Goal: Information Seeking & Learning: Learn about a topic

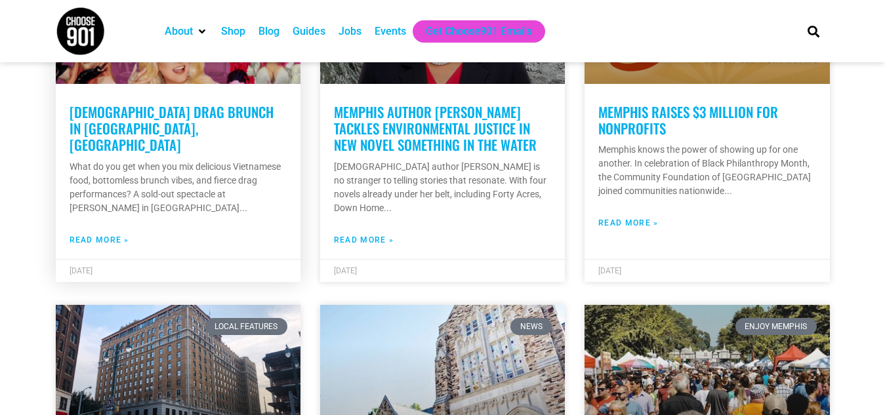
scroll to position [853, 0]
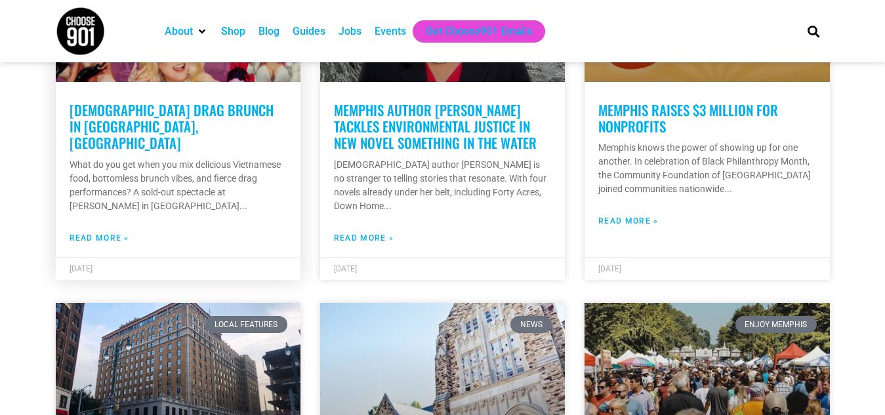
click at [87, 232] on link "Read More »" at bounding box center [100, 238] width 60 height 12
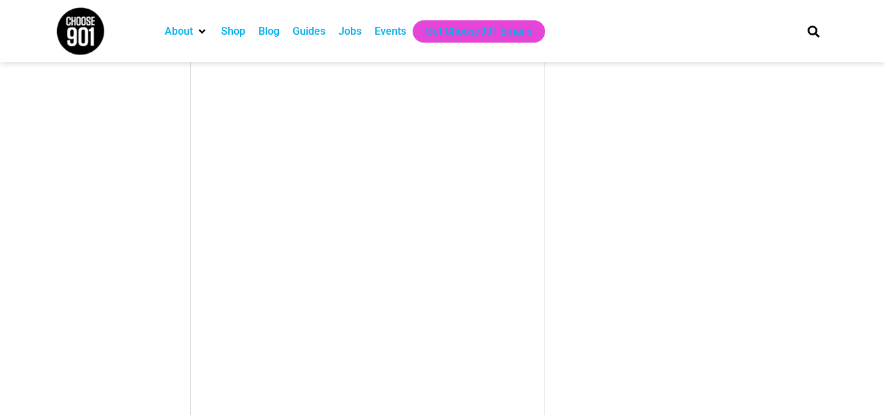
scroll to position [1444, 0]
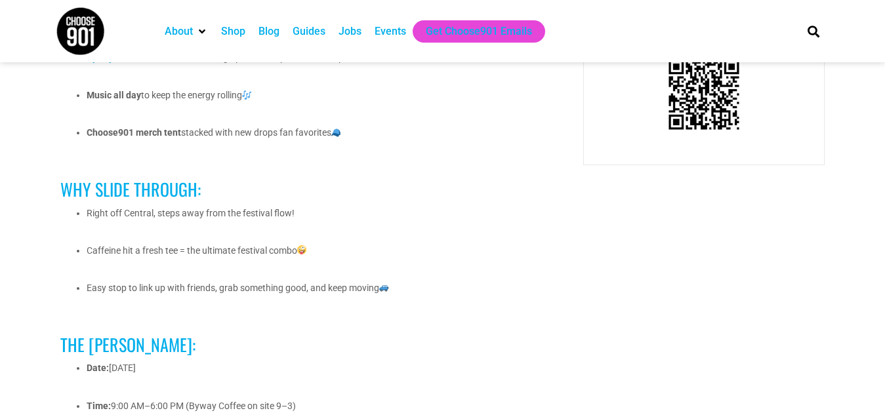
scroll to position [919, 0]
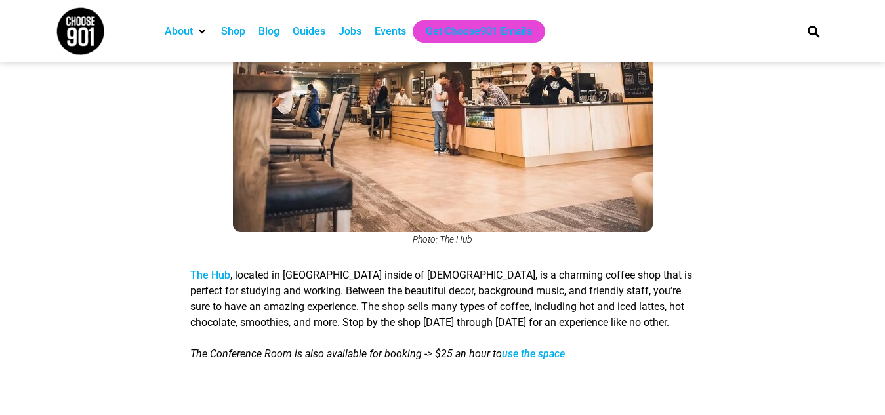
scroll to position [3806, 0]
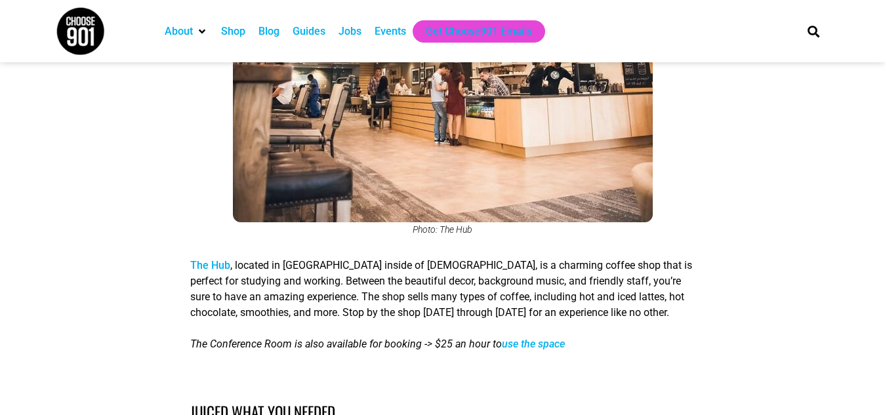
click at [212, 259] on link "The Hub" at bounding box center [210, 265] width 40 height 12
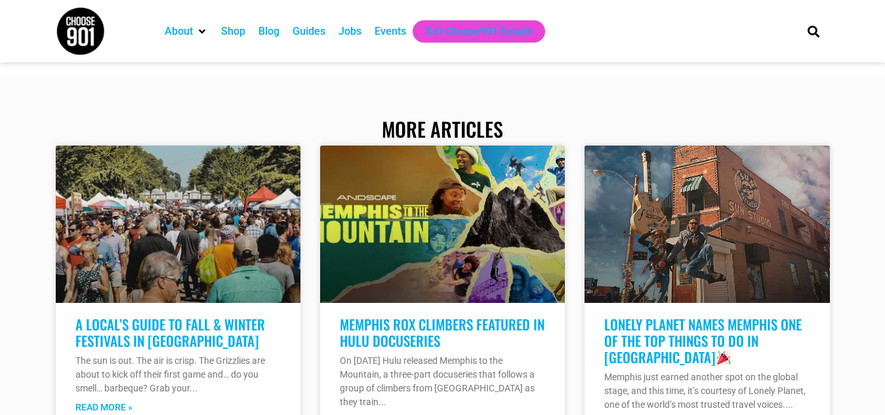
scroll to position [13715, 0]
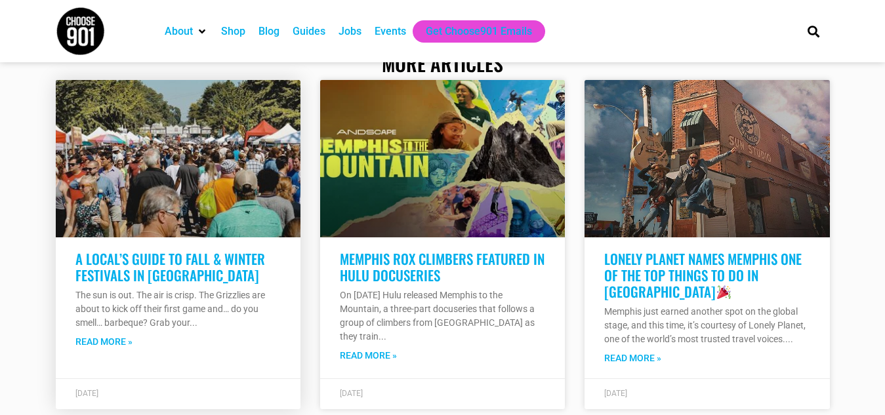
click at [173, 249] on link "A Local’s Guide to Fall & Winter Festivals in [GEOGRAPHIC_DATA]" at bounding box center [170, 267] width 190 height 37
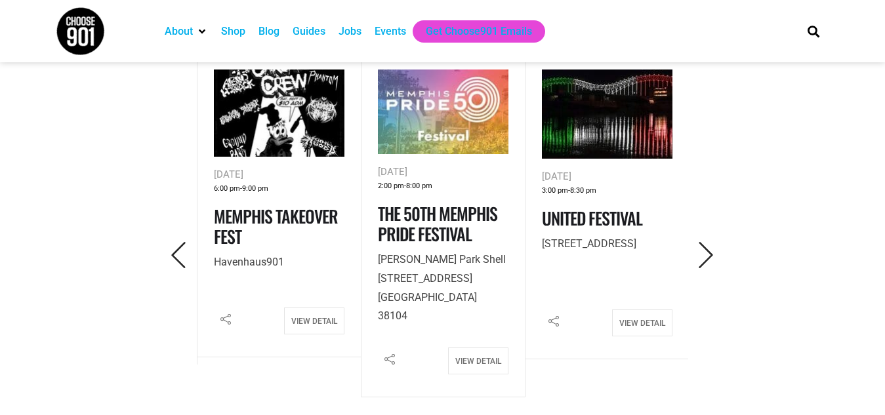
scroll to position [591, 0]
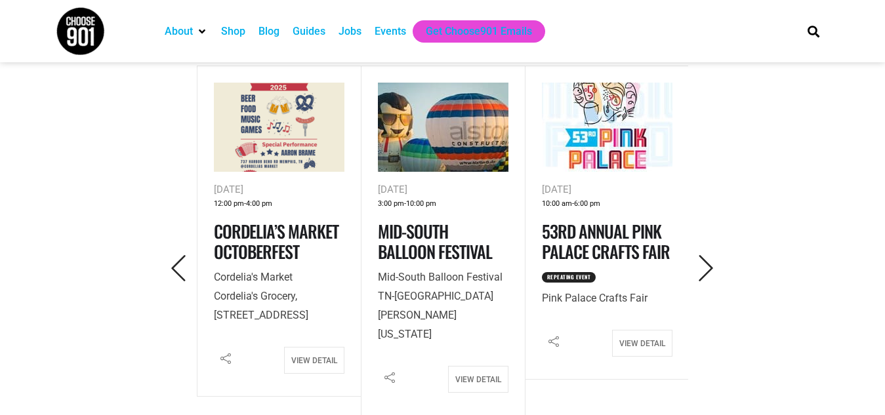
click at [460, 154] on img at bounding box center [443, 127] width 131 height 89
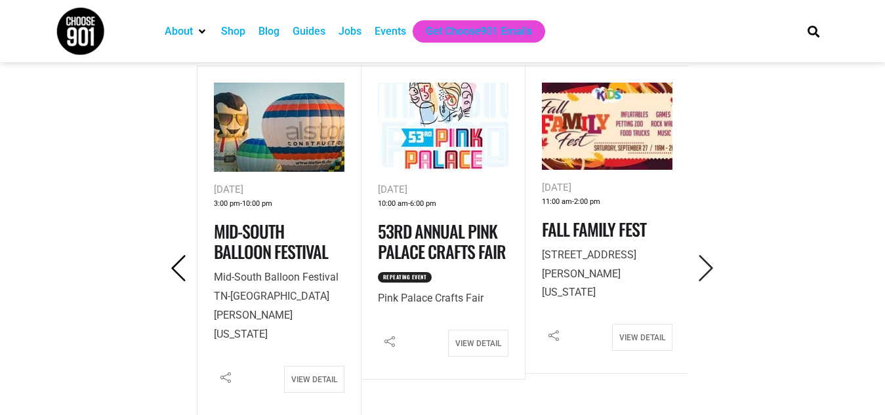
click at [169, 269] on icon "Previous" at bounding box center [178, 268] width 27 height 27
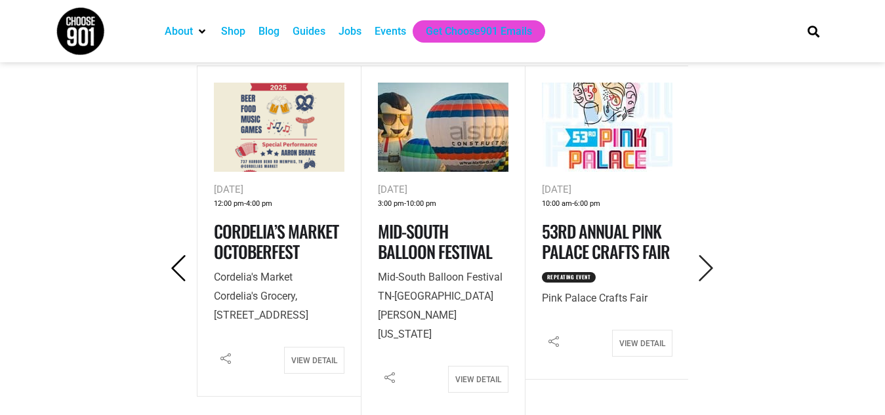
click at [169, 269] on icon "Previous" at bounding box center [178, 268] width 27 height 27
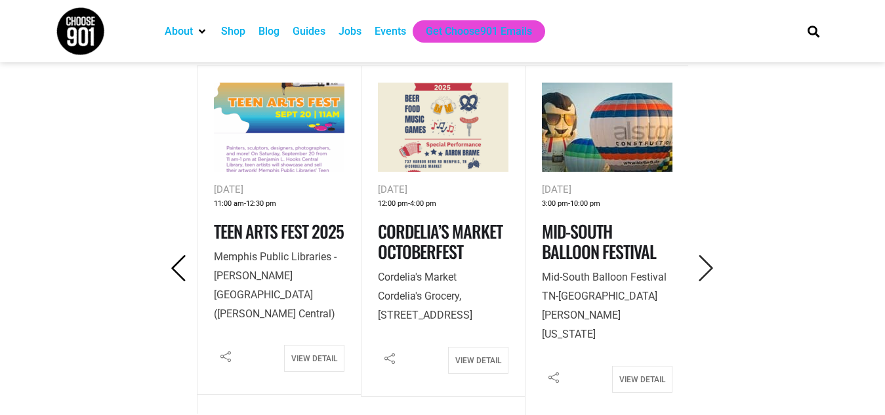
click at [169, 269] on icon "Previous" at bounding box center [178, 268] width 27 height 27
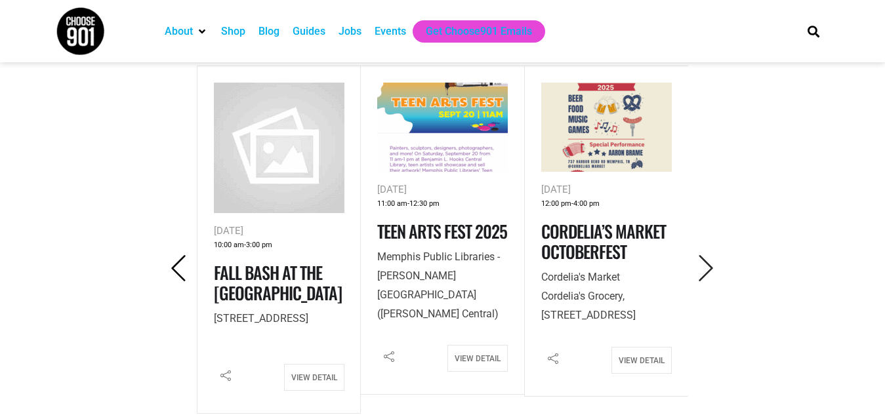
click at [175, 268] on icon "Previous" at bounding box center [178, 268] width 27 height 27
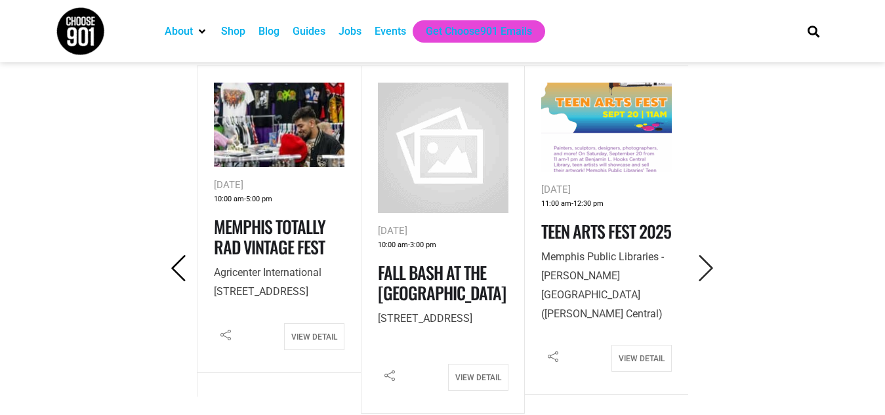
click at [176, 268] on icon "Previous" at bounding box center [178, 268] width 27 height 27
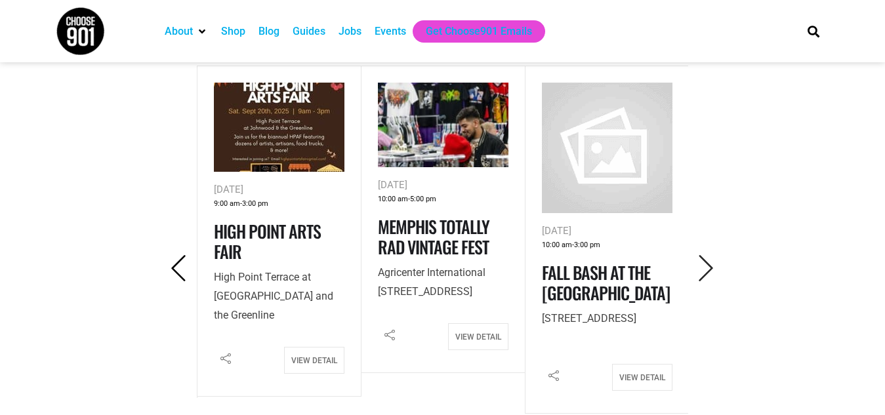
click at [176, 268] on icon "Previous" at bounding box center [178, 268] width 27 height 27
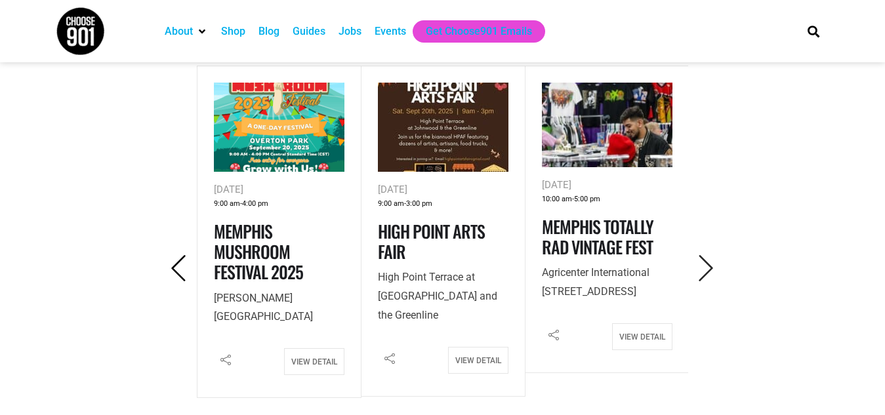
click at [176, 268] on icon "Previous" at bounding box center [178, 268] width 27 height 27
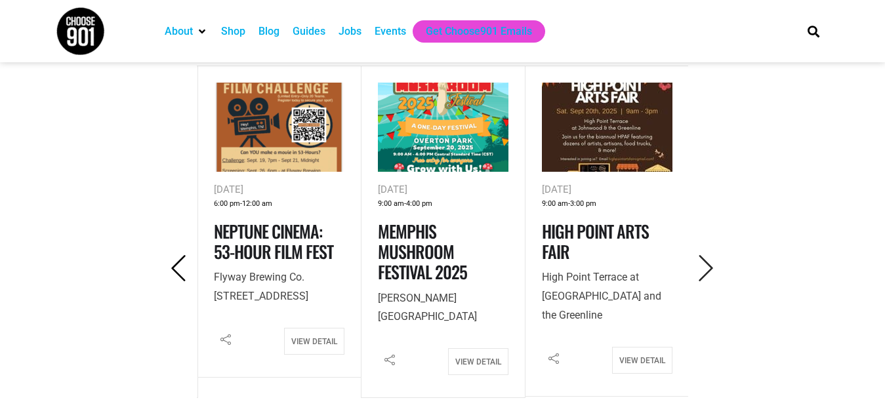
click at [176, 268] on icon "Previous" at bounding box center [178, 268] width 27 height 27
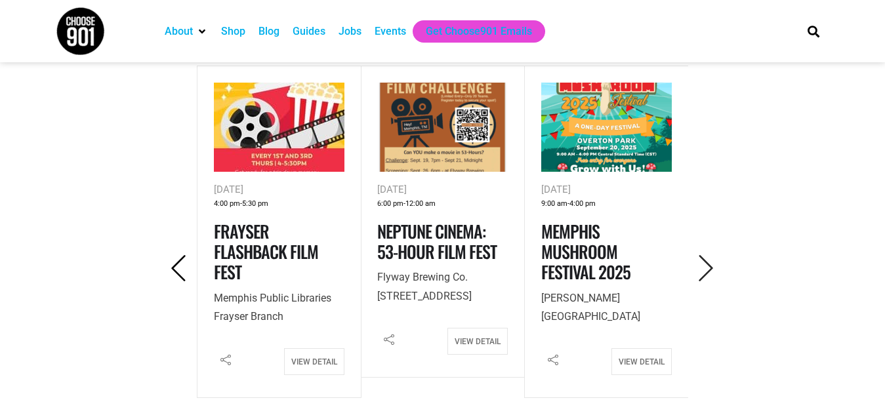
click at [176, 268] on icon "Previous" at bounding box center [178, 268] width 27 height 27
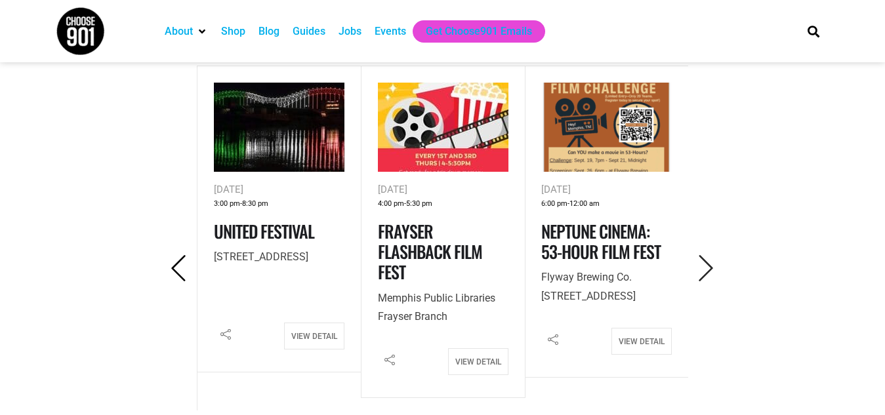
click at [176, 268] on icon "Previous" at bounding box center [178, 268] width 27 height 27
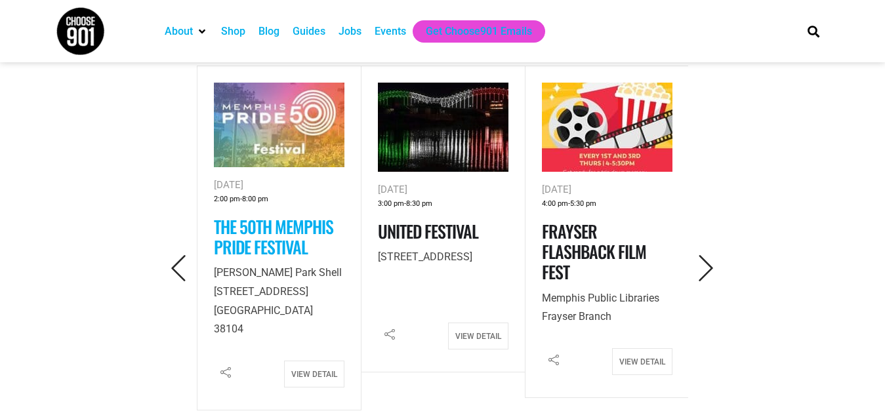
click at [279, 238] on link "The 50th Memphis Pride Festival" at bounding box center [273, 237] width 119 height 46
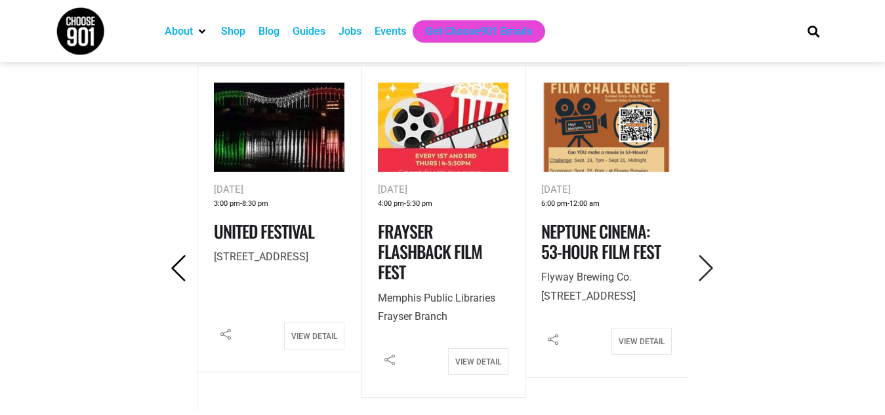
click at [174, 270] on icon "Previous" at bounding box center [178, 268] width 27 height 27
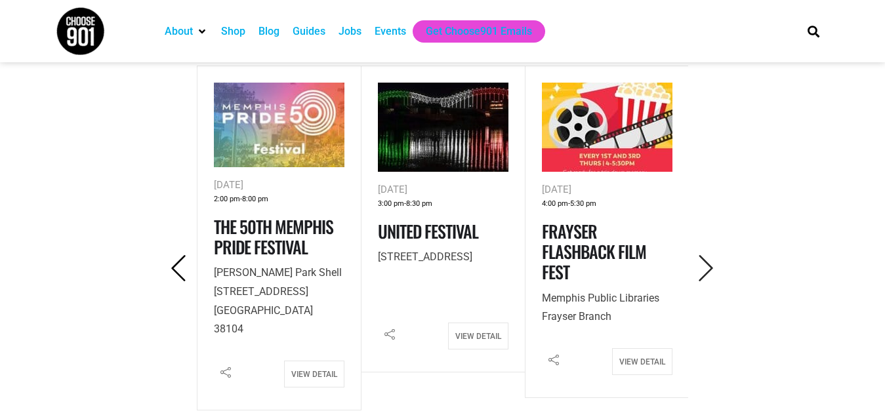
click at [174, 270] on icon "Previous" at bounding box center [178, 268] width 27 height 27
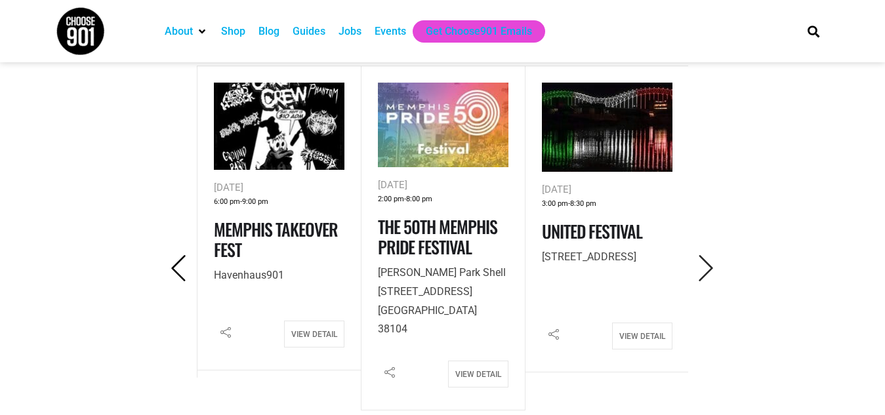
click at [174, 269] on icon "Previous" at bounding box center [178, 268] width 27 height 27
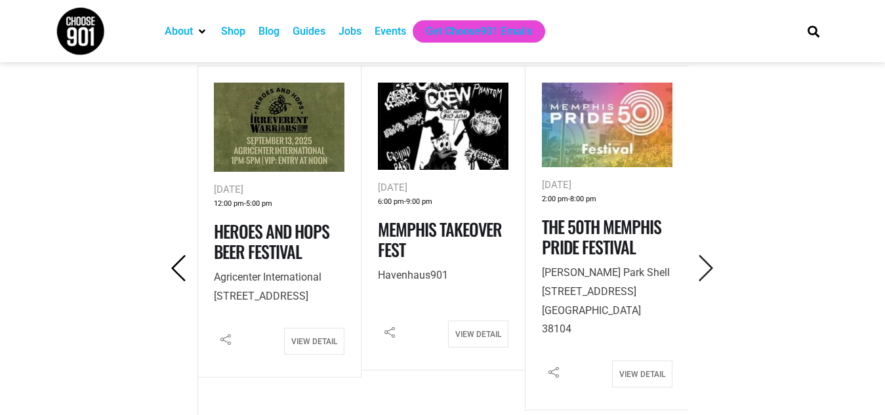
click at [175, 268] on icon "Previous" at bounding box center [178, 268] width 27 height 27
click at [173, 269] on icon "Previous" at bounding box center [178, 268] width 27 height 27
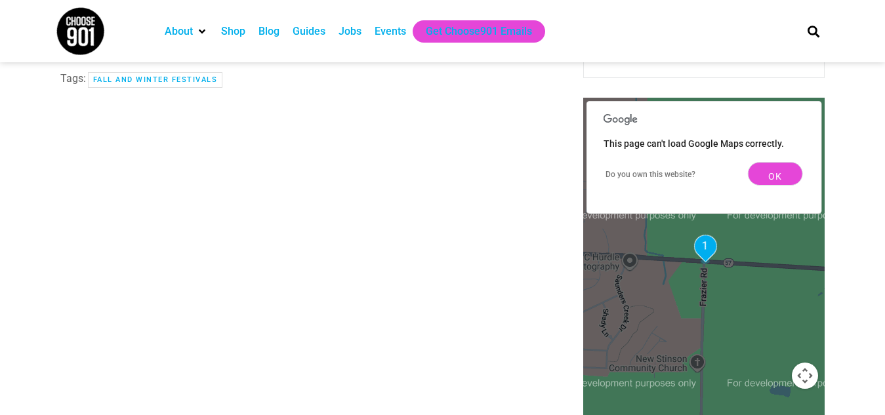
scroll to position [853, 0]
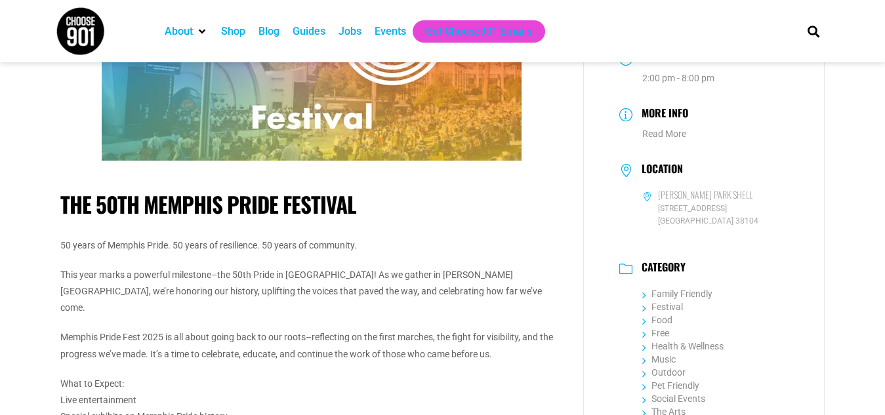
scroll to position [131, 0]
